Goal: Find specific page/section: Find specific page/section

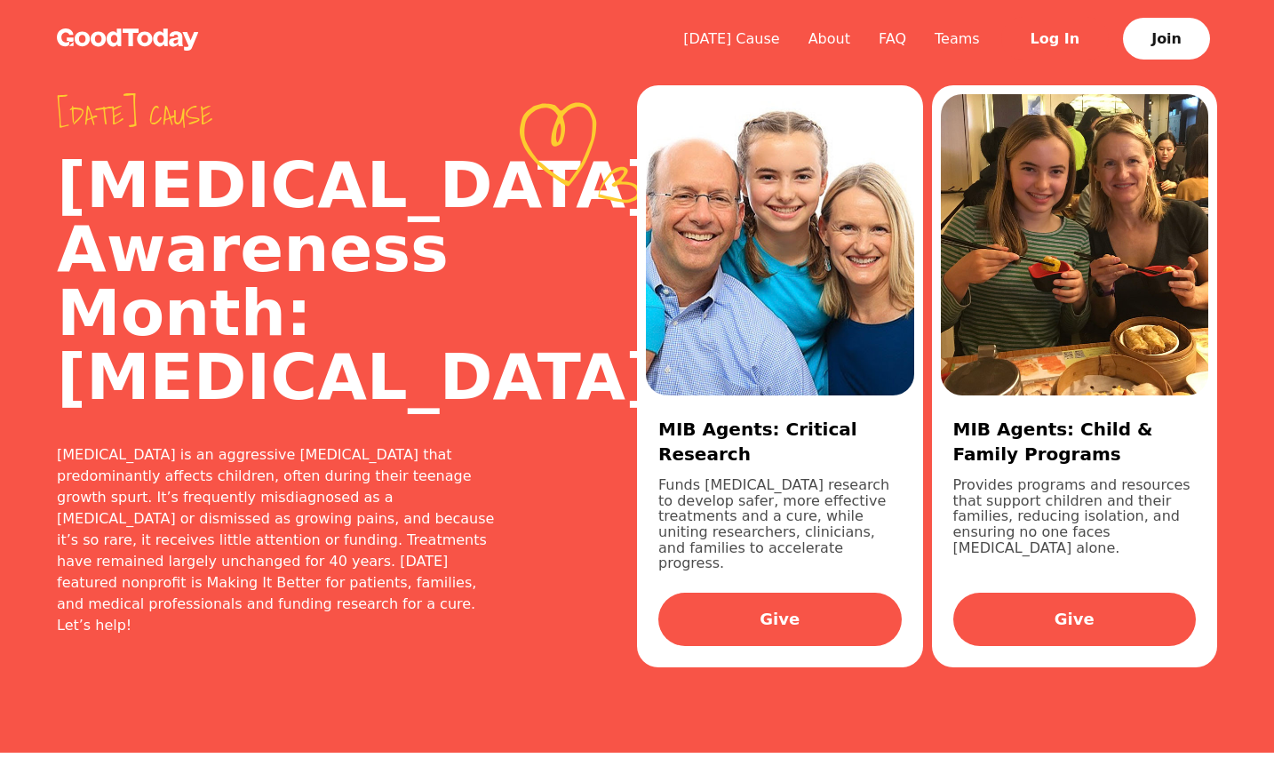
click at [1042, 42] on link "Log In" at bounding box center [1055, 39] width 108 height 44
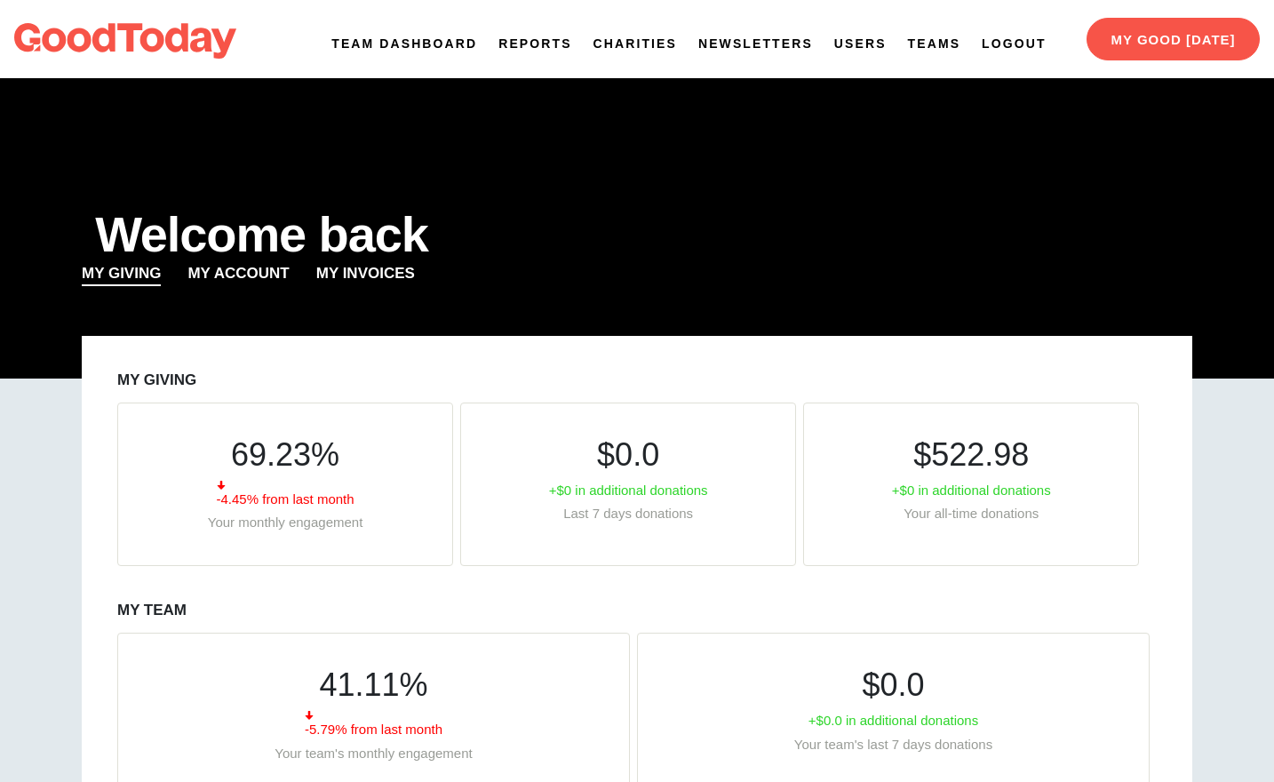
click at [1050, 59] on div "Team Dashboard Reports Charities Newsletters Users Teams Logout" at bounding box center [689, 39] width 727 height 78
click at [540, 45] on link "Reports" at bounding box center [534, 44] width 73 height 19
